Goal: Task Accomplishment & Management: Manage account settings

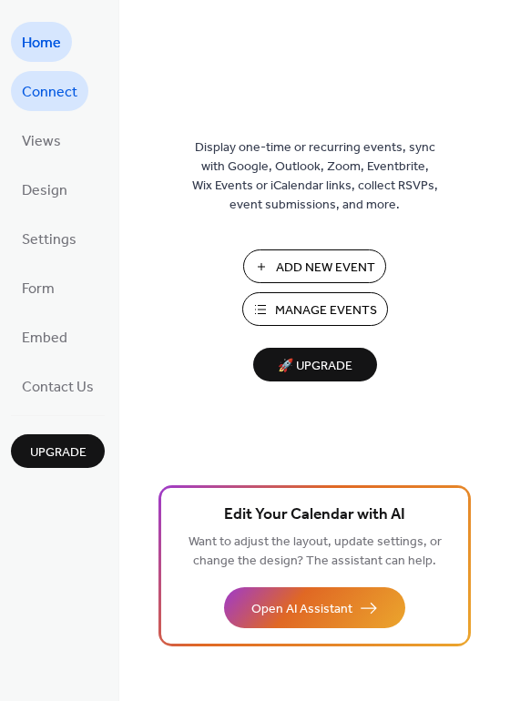
click at [65, 98] on span "Connect" at bounding box center [50, 92] width 56 height 29
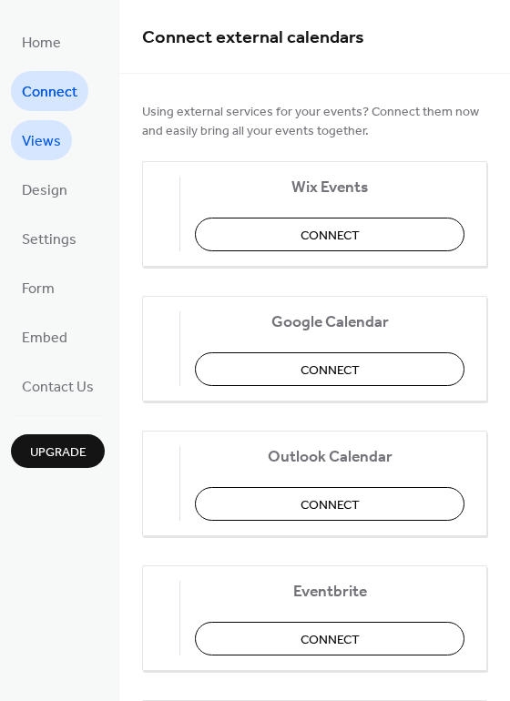
click at [56, 133] on span "Views" at bounding box center [41, 141] width 39 height 29
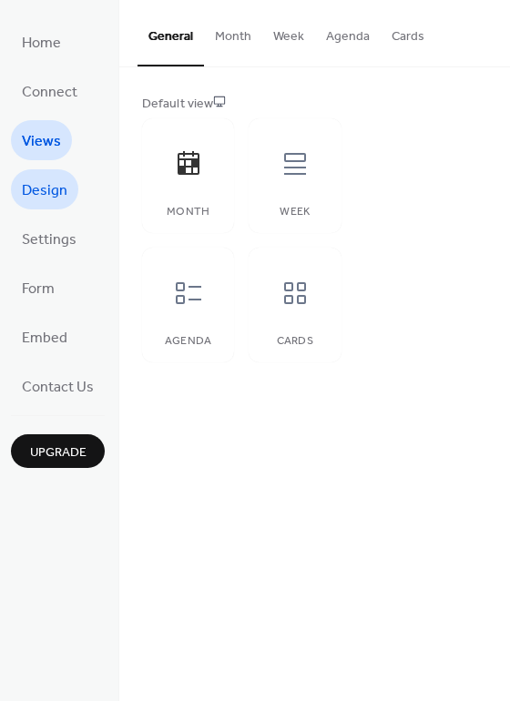
click at [50, 180] on span "Design" at bounding box center [45, 191] width 46 height 29
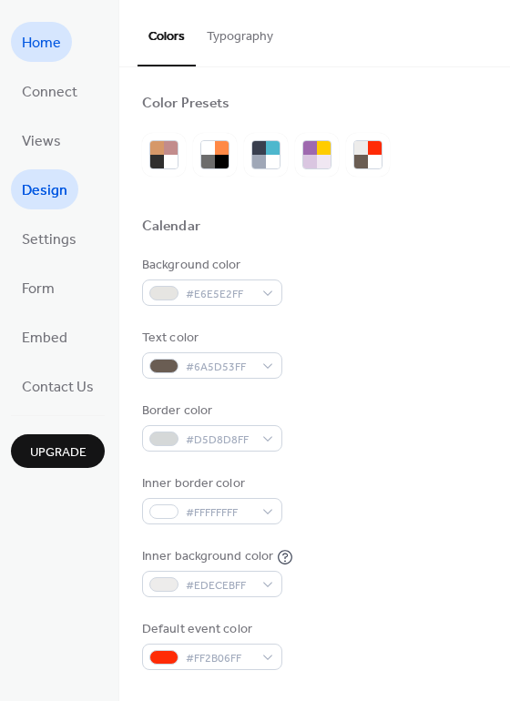
click at [64, 42] on link "Home" at bounding box center [41, 42] width 61 height 40
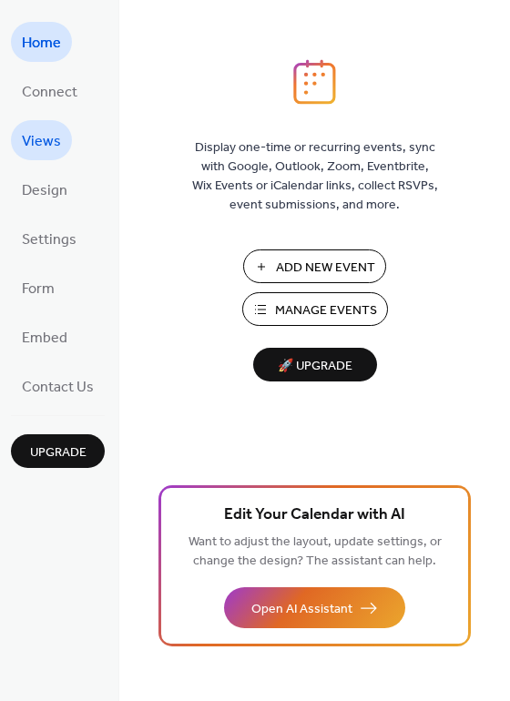
click at [41, 154] on span "Views" at bounding box center [41, 141] width 39 height 29
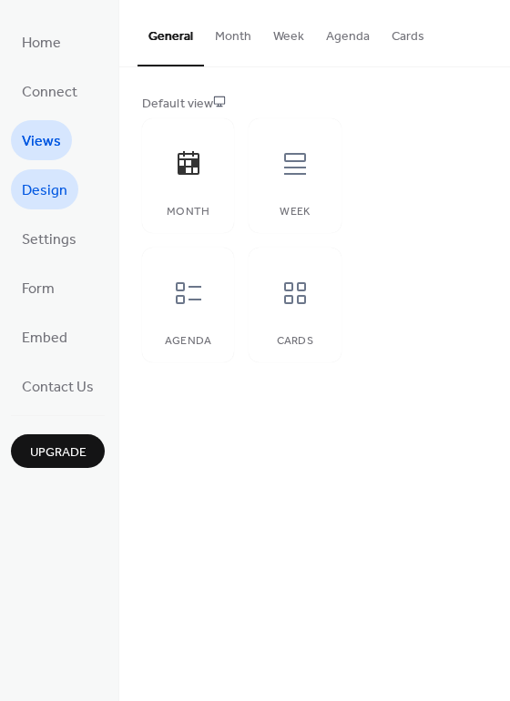
click at [44, 186] on span "Design" at bounding box center [45, 191] width 46 height 29
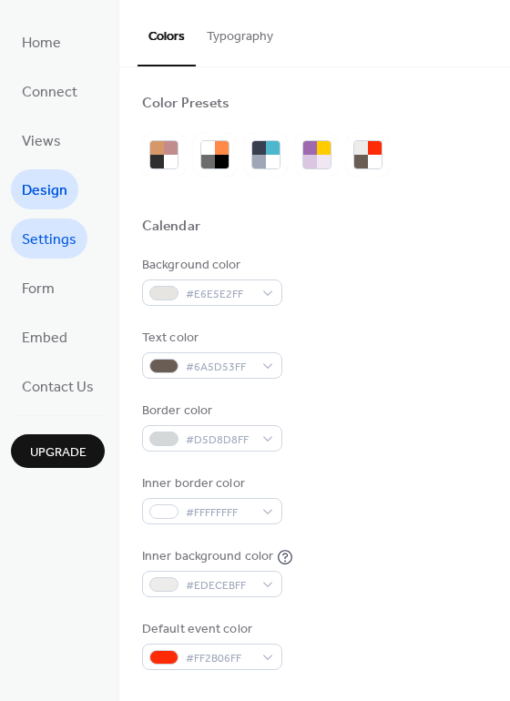
click at [45, 249] on span "Settings" at bounding box center [49, 240] width 55 height 29
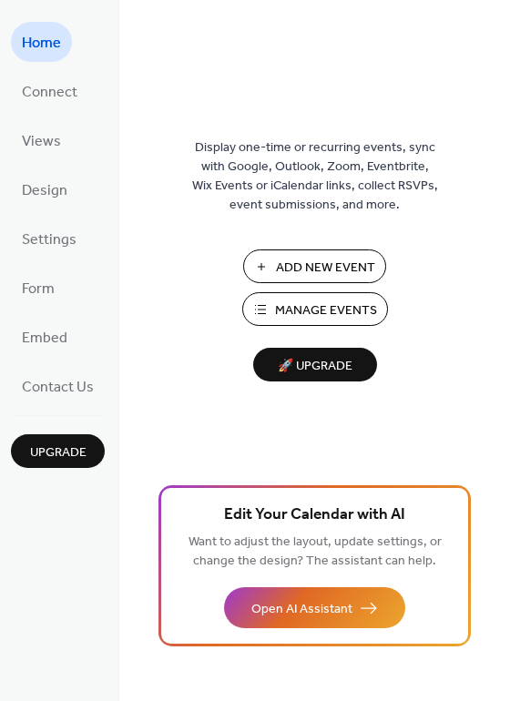
click at [282, 304] on span "Manage Events" at bounding box center [326, 310] width 102 height 19
